Goal: Check status

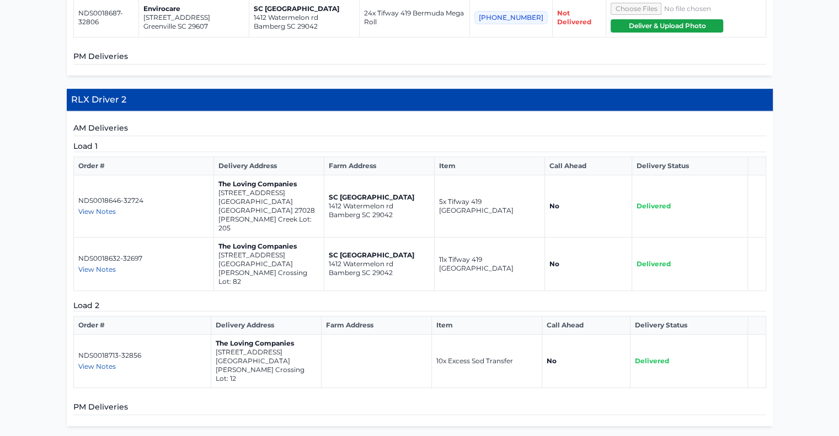
scroll to position [451, 0]
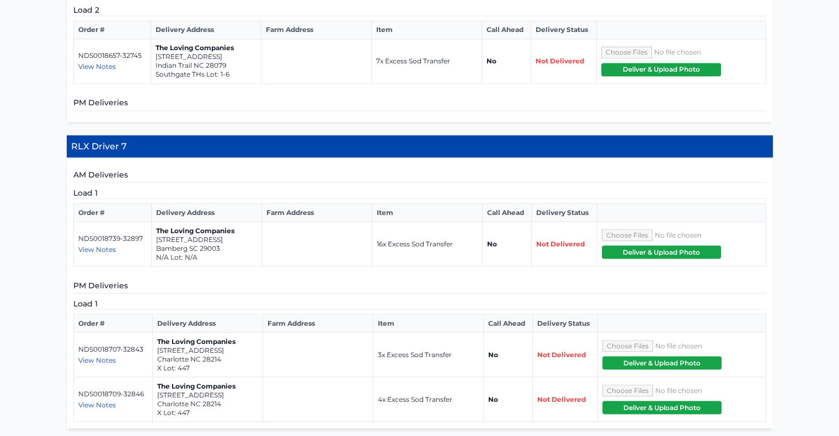
scroll to position [1979, 0]
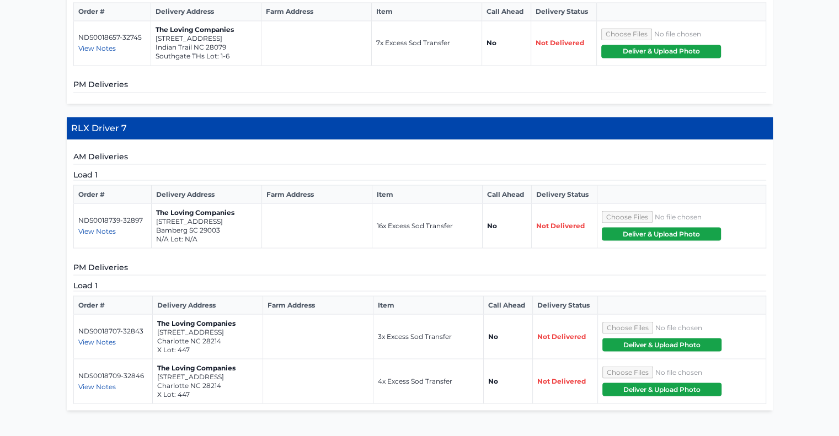
click at [106, 227] on span "View Notes" at bounding box center [97, 231] width 38 height 8
click at [109, 338] on span "View Notes" at bounding box center [97, 342] width 38 height 8
click at [103, 382] on span "View Notes" at bounding box center [97, 386] width 38 height 8
click at [108, 227] on span "View Notes" at bounding box center [97, 231] width 38 height 8
